Goal: Navigation & Orientation: Understand site structure

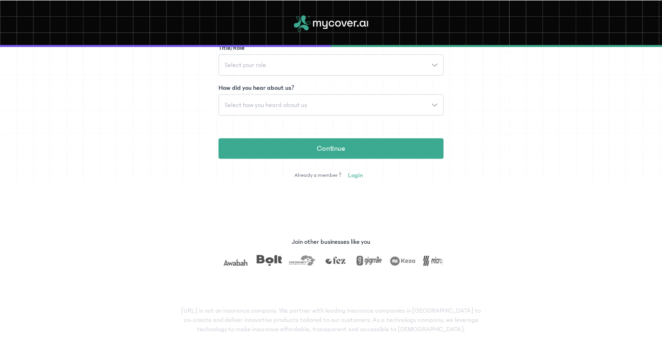
scroll to position [211, 0]
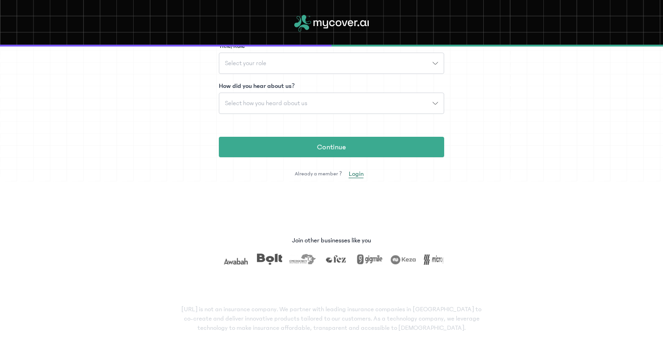
click at [356, 174] on span "Login" at bounding box center [356, 174] width 15 height 9
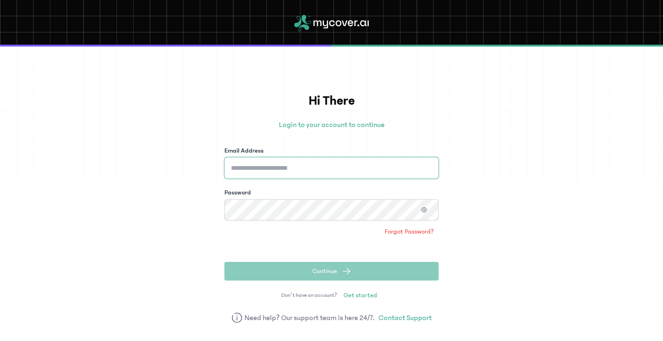
type input "**********"
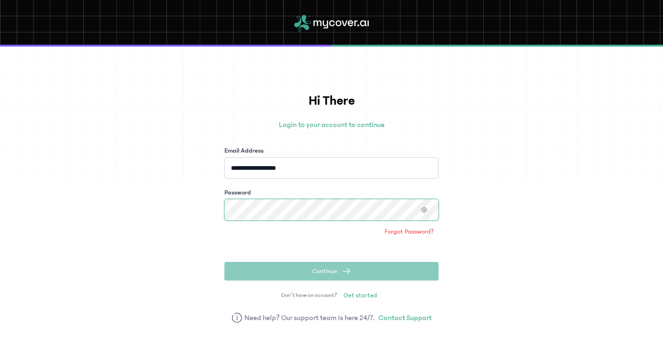
click at [331, 272] on button "Continue" at bounding box center [331, 271] width 214 height 19
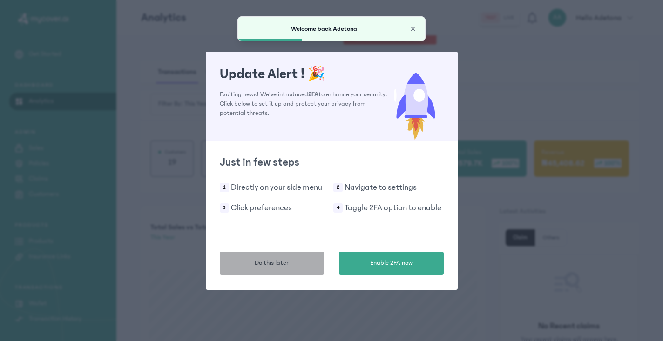
click at [241, 264] on button "Do this later" at bounding box center [272, 263] width 105 height 23
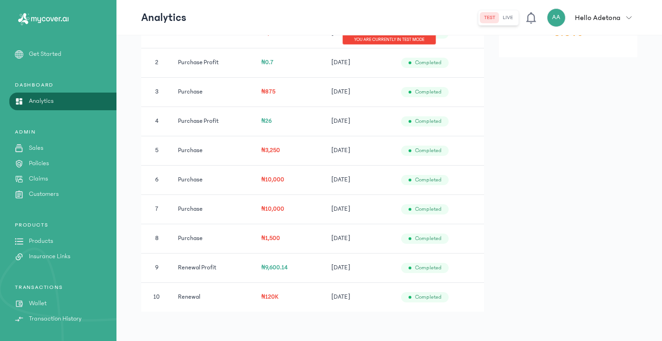
scroll to position [588, 0]
click at [45, 284] on div "PRODUCTS Products Insurance Links" at bounding box center [58, 304] width 116 height 40
click at [42, 240] on p "Products" at bounding box center [41, 242] width 24 height 10
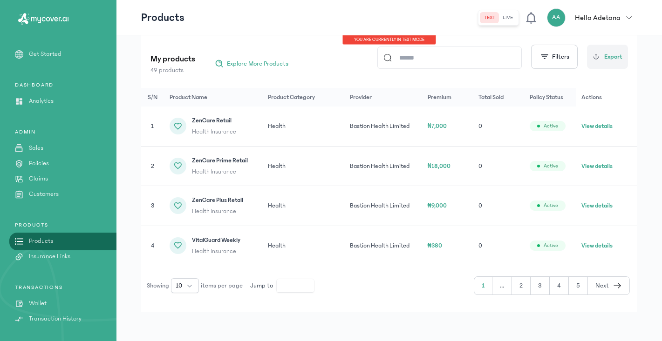
scroll to position [110, 0]
click at [190, 282] on button "10" at bounding box center [185, 286] width 28 height 15
click at [187, 259] on li "100" at bounding box center [185, 265] width 24 height 15
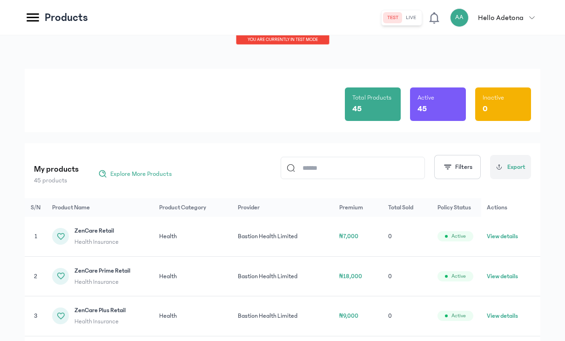
scroll to position [0, 1]
click at [28, 15] on icon at bounding box center [33, 17] width 16 height 16
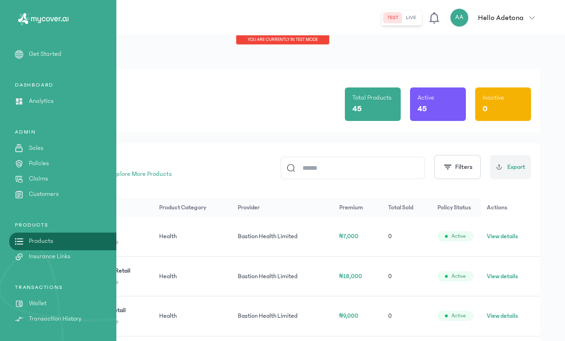
click at [42, 165] on p "Policies" at bounding box center [39, 164] width 20 height 10
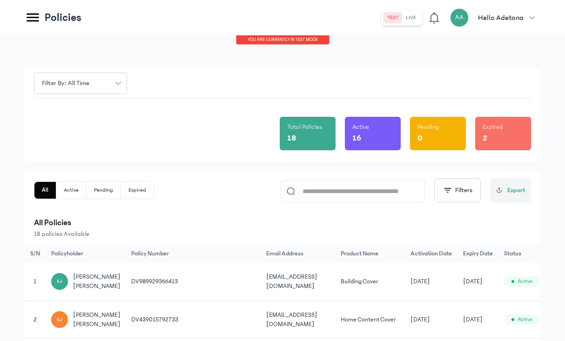
scroll to position [0, 0]
click at [36, 16] on icon at bounding box center [33, 17] width 16 height 16
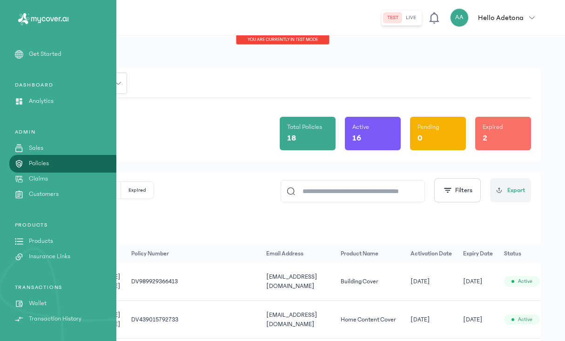
click at [38, 129] on div "DASHBOARD Analytics" at bounding box center [58, 164] width 116 height 71
click at [39, 102] on p "Analytics" at bounding box center [41, 101] width 25 height 10
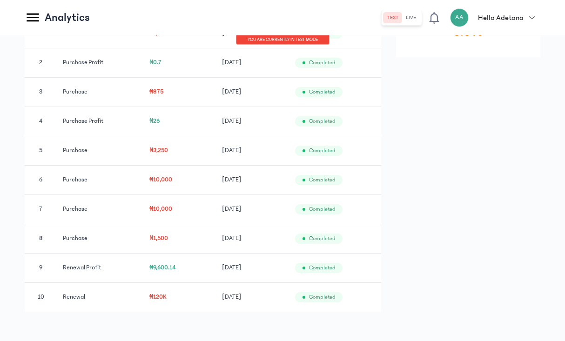
scroll to position [588, 0]
